Goal: Task Accomplishment & Management: Complete application form

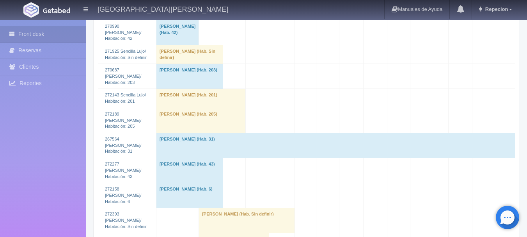
scroll to position [780, 0]
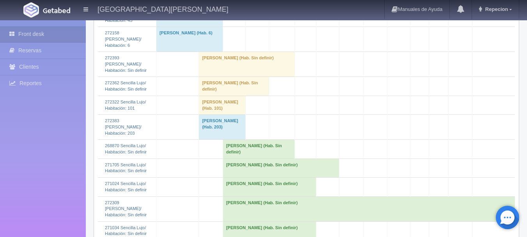
click at [215, 96] on td "[PERSON_NAME] (Hab. Sin definir)" at bounding box center [234, 86] width 70 height 19
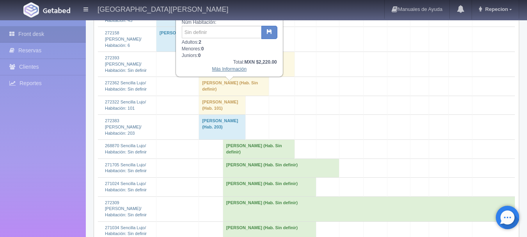
click at [232, 71] on link "Más Información" at bounding box center [229, 68] width 35 height 5
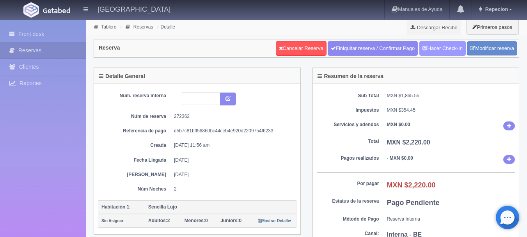
drag, startPoint x: 445, startPoint y: 55, endPoint x: 436, endPoint y: 55, distance: 9.0
click at [444, 54] on link "Hacer Check-In" at bounding box center [442, 48] width 46 height 15
click at [30, 38] on link "Front desk" at bounding box center [43, 34] width 86 height 16
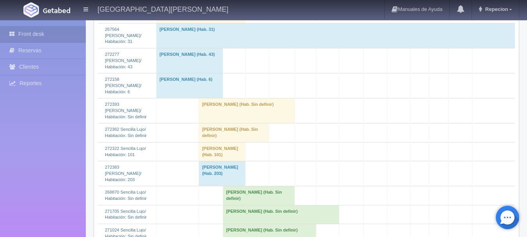
scroll to position [780, 0]
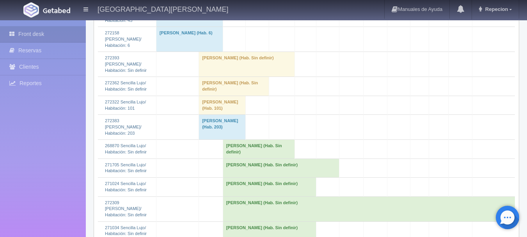
click at [210, 92] on td "[PERSON_NAME] (Hab. Sin definir)" at bounding box center [234, 86] width 70 height 19
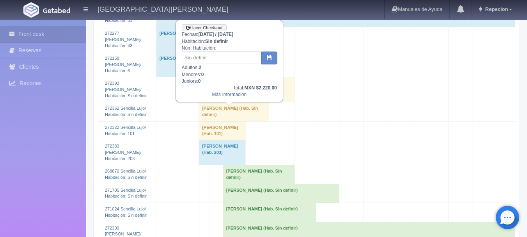
scroll to position [741, 0]
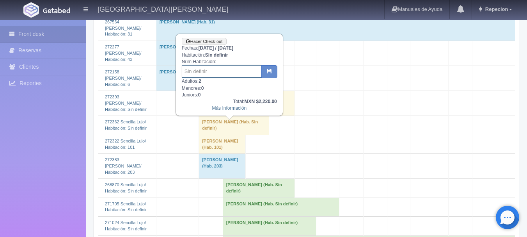
click at [216, 74] on input "text" at bounding box center [222, 71] width 80 height 12
type input "206"
click at [266, 68] on button "button" at bounding box center [269, 71] width 16 height 13
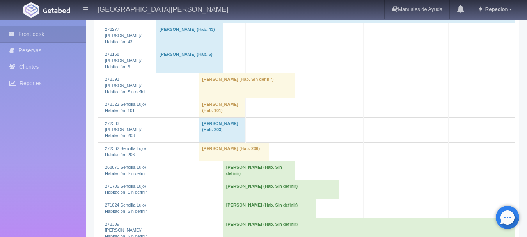
scroll to position [741, 0]
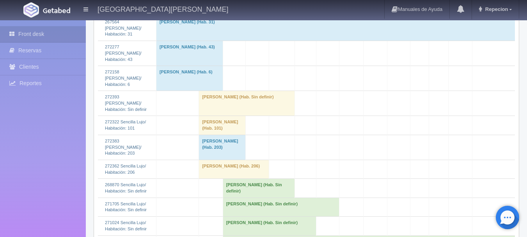
click at [239, 116] on td "[PERSON_NAME] (Hab. Sin definir)" at bounding box center [247, 103] width 96 height 25
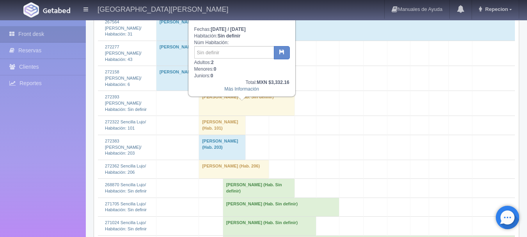
click at [239, 116] on td "[PERSON_NAME] (Hab. Sin definir)" at bounding box center [247, 103] width 96 height 25
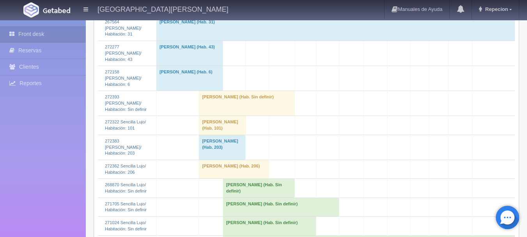
click at [259, 116] on td "[PERSON_NAME] (Hab. Sin definir)" at bounding box center [247, 103] width 96 height 25
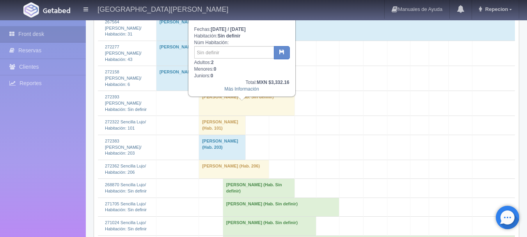
click at [264, 116] on td "[PERSON_NAME] (Hab. Sin definir)" at bounding box center [247, 103] width 96 height 25
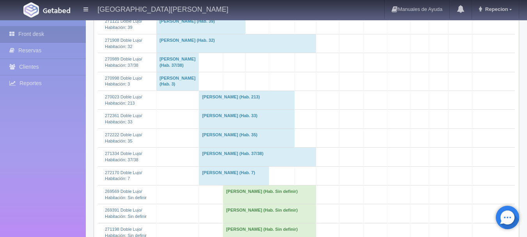
scroll to position [0, 0]
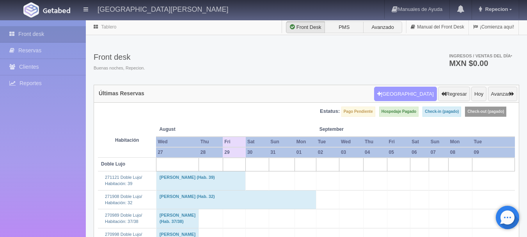
click at [408, 92] on button "[GEOGRAPHIC_DATA]" at bounding box center [405, 94] width 63 height 15
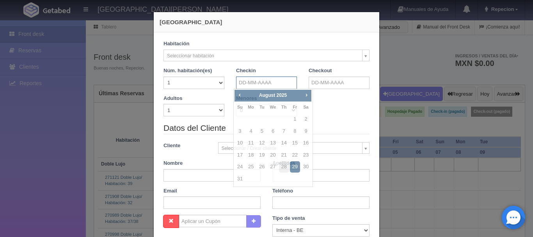
click at [260, 85] on input "text" at bounding box center [266, 82] width 61 height 12
checkbox input "false"
click at [307, 93] on span "Next" at bounding box center [306, 95] width 6 height 6
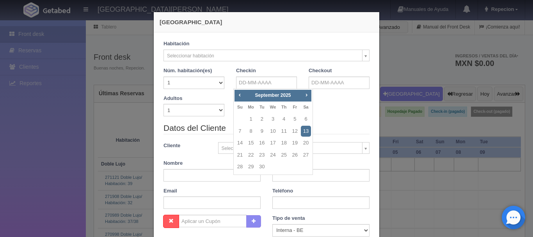
drag, startPoint x: 308, startPoint y: 131, endPoint x: 329, endPoint y: 106, distance: 32.6
click at [307, 130] on link "13" at bounding box center [306, 131] width 10 height 11
type input "[DATE]"
checkbox input "false"
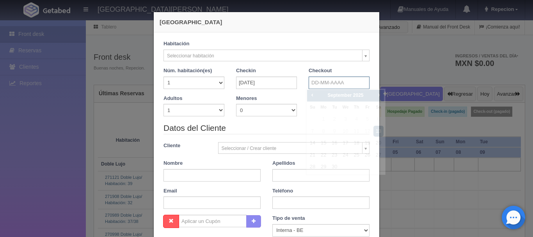
click at [346, 87] on input "text" at bounding box center [338, 82] width 61 height 12
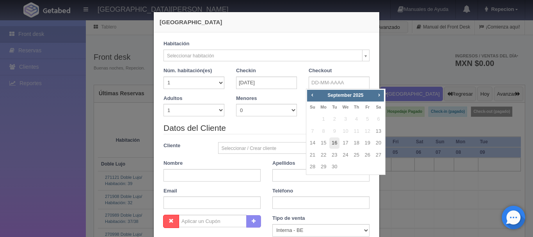
click at [336, 140] on link "16" at bounding box center [334, 142] width 10 height 11
type input "[DATE]"
checkbox input "false"
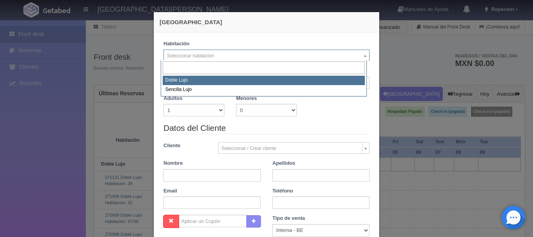
select select "577"
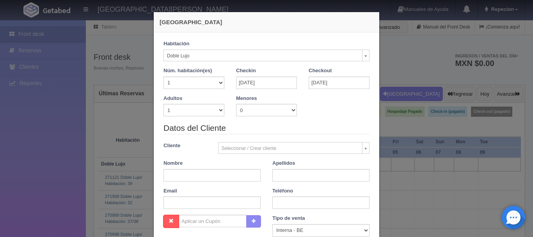
checkbox input "false"
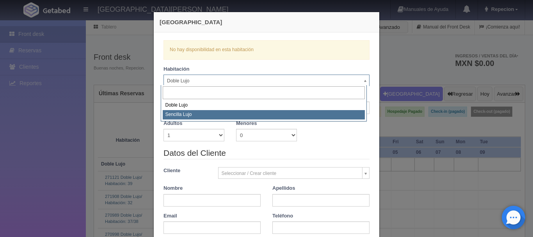
select select "576"
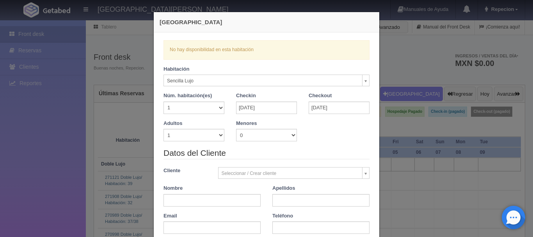
checkbox input "false"
click at [272, 89] on div "Habitación Sencilla Lujo Doble Lujo Sencilla Lujo Núm. habitación(es) 1 2 3 4 5…" at bounding box center [266, 92] width 218 height 54
drag, startPoint x: 267, startPoint y: 73, endPoint x: 270, endPoint y: 85, distance: 12.1
click at [270, 85] on div "Habitación Sencilla Lujo Doble Lujo Sencilla Lujo" at bounding box center [266, 75] width 206 height 21
click at [386, 46] on div "[GEOGRAPHIC_DATA] Verficando disponibilidad No hay disponibilidad en esta habit…" at bounding box center [266, 118] width 533 height 237
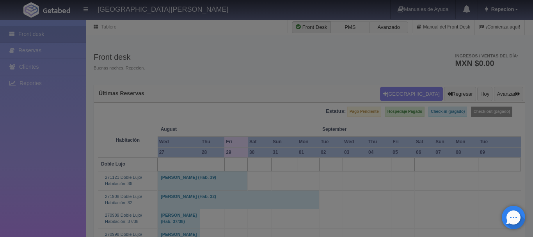
click at [386, 46] on div "[GEOGRAPHIC_DATA] Verficando disponibilidad No hay disponibilidad en esta habit…" at bounding box center [266, 118] width 533 height 237
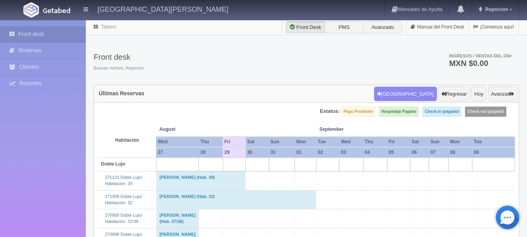
click at [386, 53] on div "Front desk Buenas noches, Repecion. Ingresos / Ventas del día * MXN $0.00" at bounding box center [306, 64] width 425 height 42
drag, startPoint x: 407, startPoint y: 57, endPoint x: 448, endPoint y: 62, distance: 41.6
click at [448, 64] on div "Front desk Buenas noches, Repecion. Ingresos / Ventas del día * MXN $0.00" at bounding box center [306, 64] width 425 height 42
click at [441, 64] on li "Ingresos / Ventas del día * MXN $0.00" at bounding box center [480, 60] width 78 height 14
drag, startPoint x: 446, startPoint y: 62, endPoint x: 490, endPoint y: 62, distance: 44.8
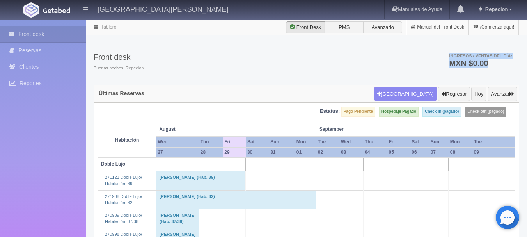
click at [490, 62] on li "Ingresos / Ventas del día * MXN $0.00" at bounding box center [480, 60] width 78 height 14
click at [490, 62] on h3 "MXN $0.00" at bounding box center [480, 63] width 63 height 8
drag, startPoint x: 487, startPoint y: 62, endPoint x: 440, endPoint y: 50, distance: 48.9
click at [444, 50] on ul "Ingresos / Ventas del día * MXN $0.00" at bounding box center [476, 60] width 86 height 34
click at [405, 53] on div "Front desk Buenas noches, Repecion. Ingresos / Ventas del día * MXN $0.00" at bounding box center [306, 64] width 425 height 42
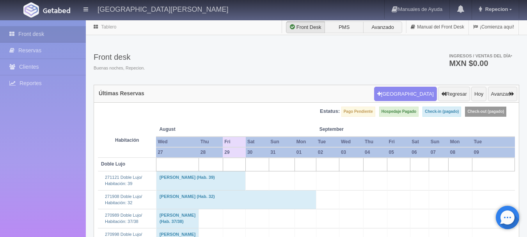
click at [405, 53] on div "Front desk Buenas noches, Repecion. Ingresos / Ventas del día * MXN $0.00" at bounding box center [306, 64] width 425 height 42
click at [406, 55] on div "Front desk Buenas noches, Repecion. Ingresos / Ventas del día * MXN $0.00" at bounding box center [306, 64] width 425 height 42
drag, startPoint x: 446, startPoint y: 54, endPoint x: 489, endPoint y: 60, distance: 43.3
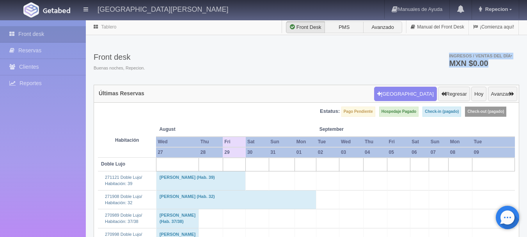
click at [489, 60] on li "Ingresos / Ventas del día * MXN $0.00" at bounding box center [480, 60] width 78 height 14
click at [496, 73] on ul "Ingresos / Ventas del día * MXN $0.00" at bounding box center [476, 60] width 86 height 34
drag, startPoint x: 447, startPoint y: 54, endPoint x: 471, endPoint y: 71, distance: 29.1
click at [485, 65] on li "Ingresos / Ventas del día * MXN $0.00" at bounding box center [480, 60] width 78 height 14
